Goal: Complete application form

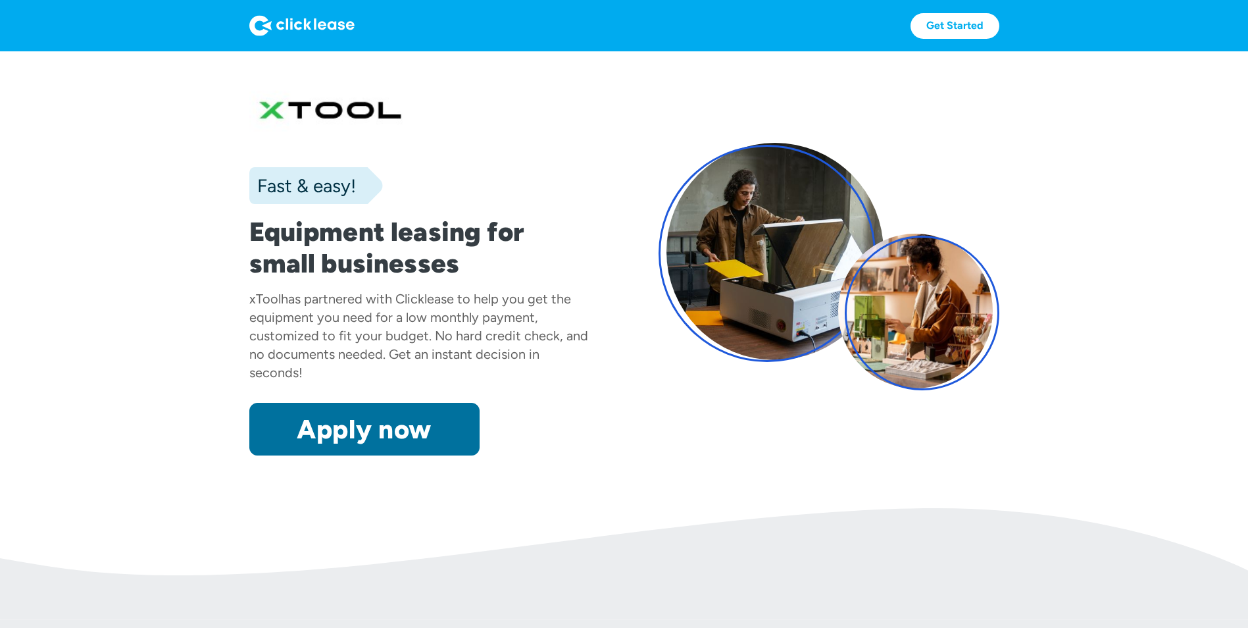
click at [366, 424] on link "Apply now" at bounding box center [364, 429] width 230 height 53
click at [370, 412] on link "Apply now" at bounding box center [364, 429] width 230 height 53
